Goal: Information Seeking & Learning: Check status

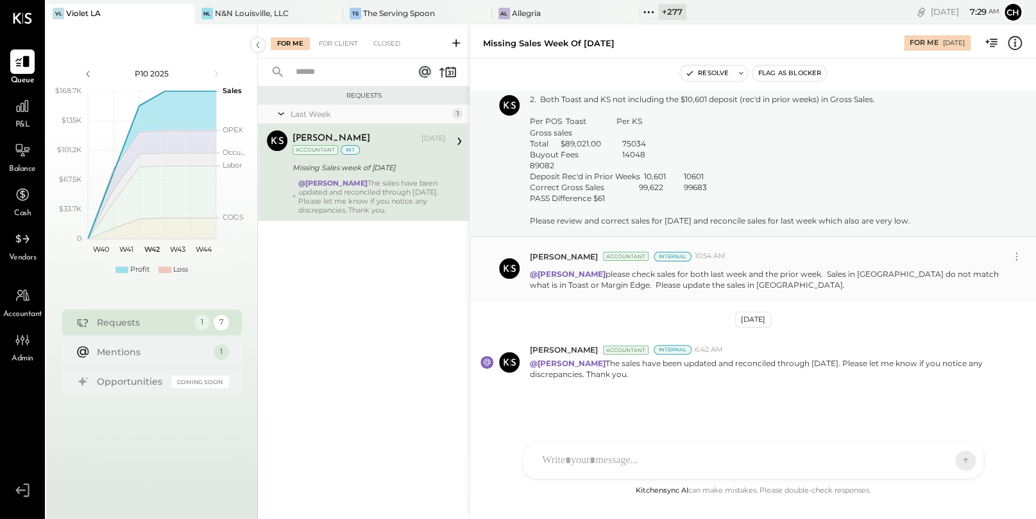
scroll to position [152, 0]
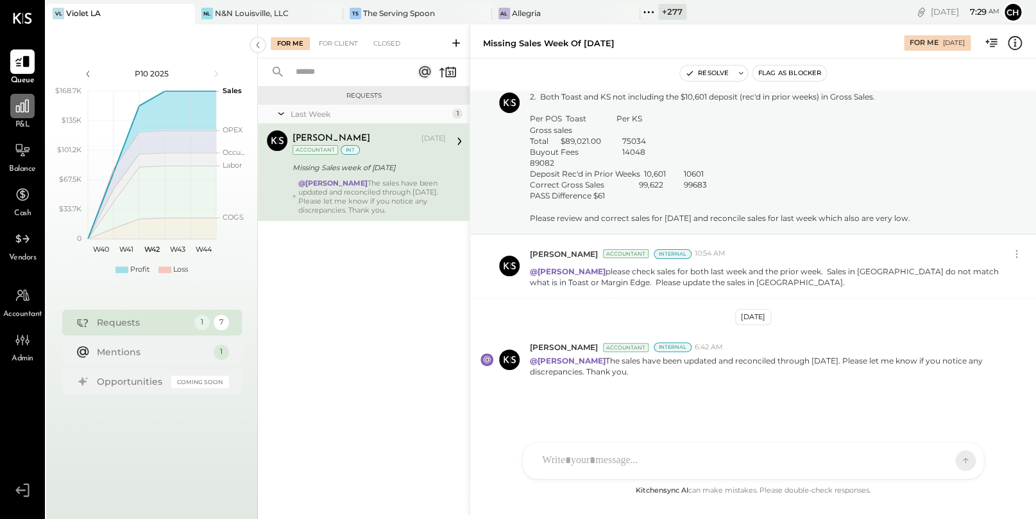
click at [12, 109] on div at bounding box center [22, 106] width 24 height 24
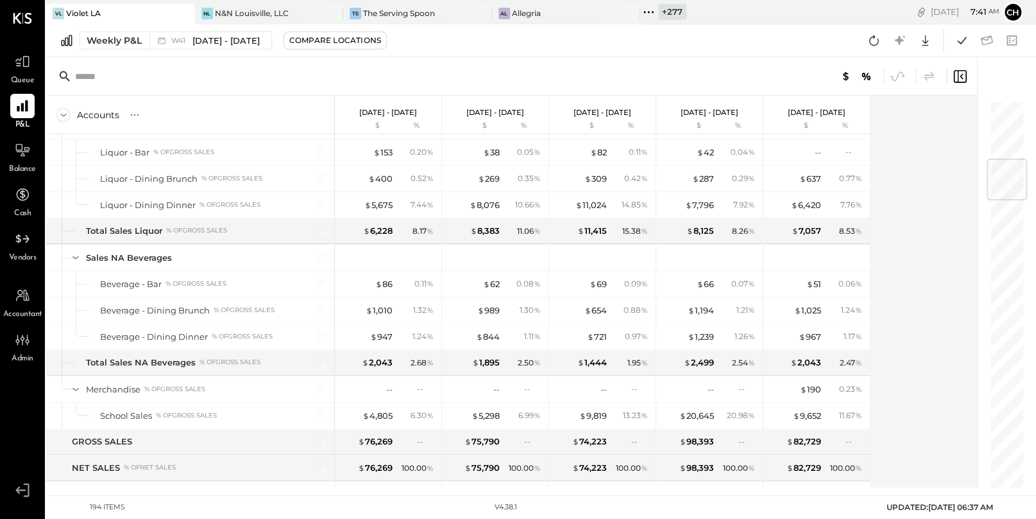
scroll to position [492, 0]
